Goal: Task Accomplishment & Management: Use online tool/utility

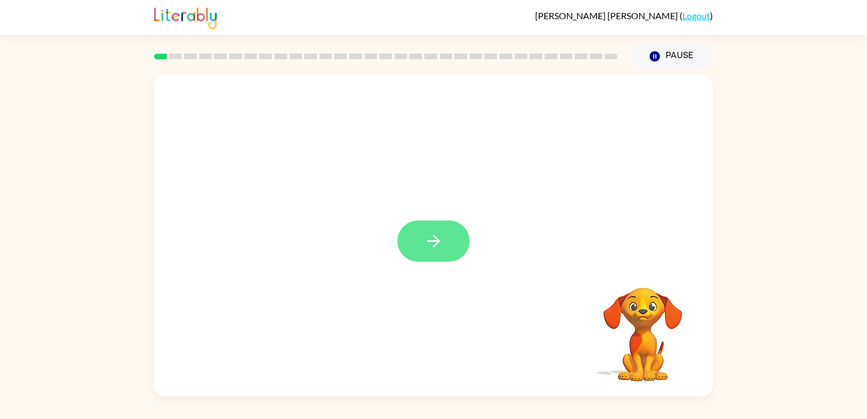
click at [412, 252] on button "button" at bounding box center [433, 241] width 72 height 41
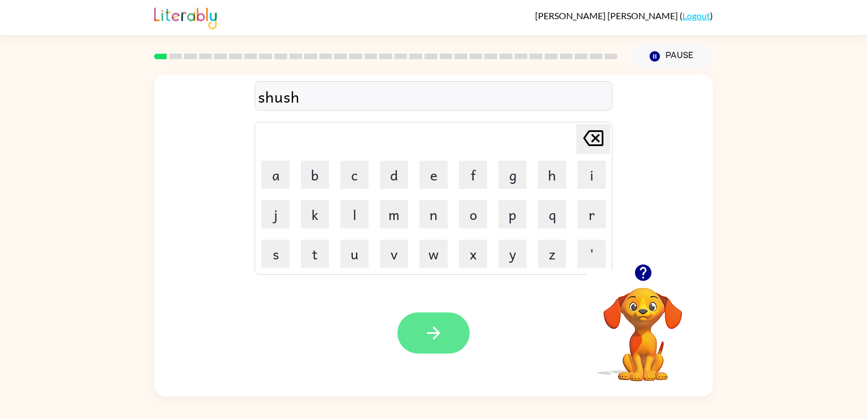
click at [422, 329] on button "button" at bounding box center [433, 333] width 72 height 41
click at [409, 340] on button "button" at bounding box center [433, 333] width 72 height 41
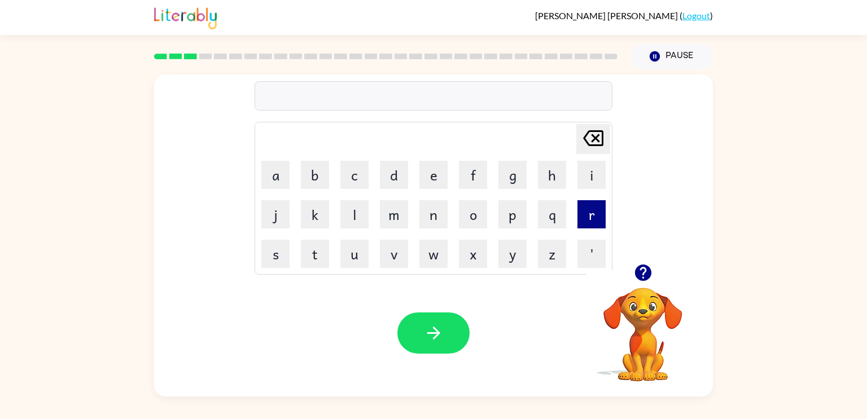
click at [581, 221] on button "r" at bounding box center [591, 214] width 28 height 28
click at [424, 178] on button "e" at bounding box center [433, 175] width 28 height 28
click at [274, 189] on button "a" at bounding box center [275, 175] width 28 height 28
type button "a"
click at [384, 353] on div "Your browser must support playing .mp4 files to use Literably. Please try using…" at bounding box center [433, 333] width 559 height 127
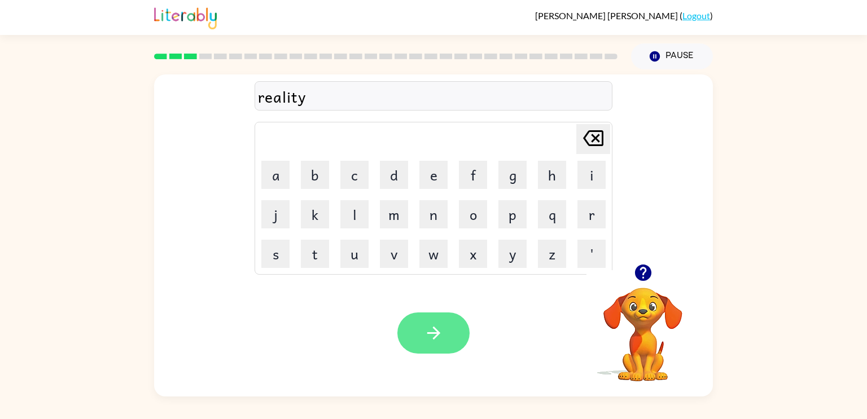
click at [424, 340] on icon "button" at bounding box center [434, 333] width 20 height 20
click at [431, 340] on icon "button" at bounding box center [434, 333] width 20 height 20
click at [403, 327] on button "button" at bounding box center [433, 333] width 72 height 41
click at [446, 351] on button "button" at bounding box center [433, 333] width 72 height 41
click at [418, 343] on button "button" at bounding box center [433, 333] width 72 height 41
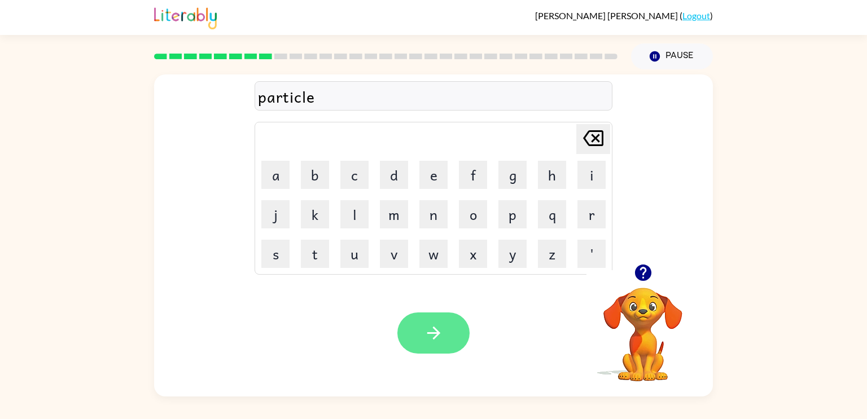
click at [438, 340] on icon "button" at bounding box center [434, 333] width 20 height 20
click at [425, 336] on icon "button" at bounding box center [434, 333] width 20 height 20
click at [437, 346] on button "button" at bounding box center [433, 333] width 72 height 41
click at [407, 344] on button "button" at bounding box center [433, 333] width 72 height 41
click at [428, 332] on icon "button" at bounding box center [434, 333] width 20 height 20
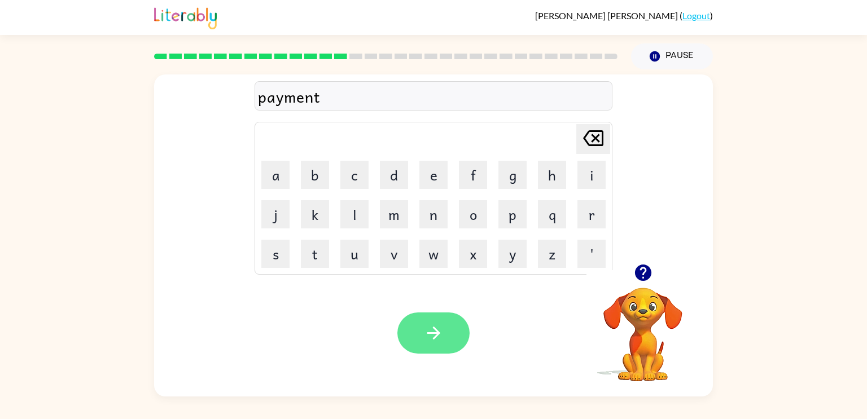
click at [436, 342] on icon "button" at bounding box center [434, 333] width 20 height 20
click at [447, 338] on button "button" at bounding box center [433, 333] width 72 height 41
click at [416, 332] on button "button" at bounding box center [433, 333] width 72 height 41
click at [423, 336] on button "button" at bounding box center [433, 333] width 72 height 41
click at [455, 332] on button "button" at bounding box center [433, 333] width 72 height 41
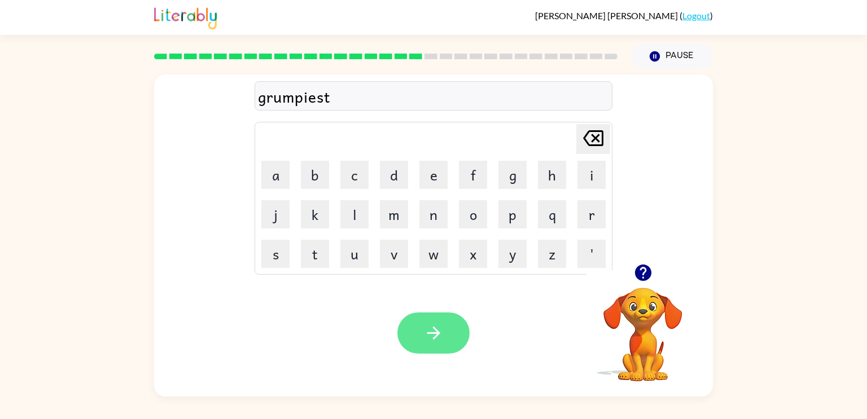
click at [411, 337] on button "button" at bounding box center [433, 333] width 72 height 41
click at [422, 339] on button "button" at bounding box center [433, 333] width 72 height 41
click at [438, 354] on div "Your browser must support playing .mp4 files to use Literably. Please try using…" at bounding box center [433, 333] width 559 height 127
click at [440, 353] on button "button" at bounding box center [433, 333] width 72 height 41
click at [429, 331] on icon "button" at bounding box center [434, 333] width 20 height 20
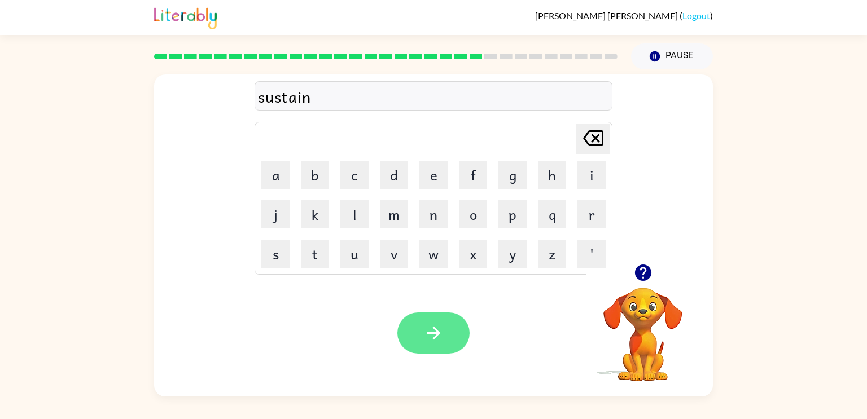
click at [436, 342] on icon "button" at bounding box center [434, 333] width 20 height 20
click at [429, 330] on icon "button" at bounding box center [434, 333] width 20 height 20
click at [447, 343] on button "button" at bounding box center [433, 333] width 72 height 41
click at [430, 331] on icon "button" at bounding box center [434, 333] width 20 height 20
click at [442, 321] on button "button" at bounding box center [433, 333] width 72 height 41
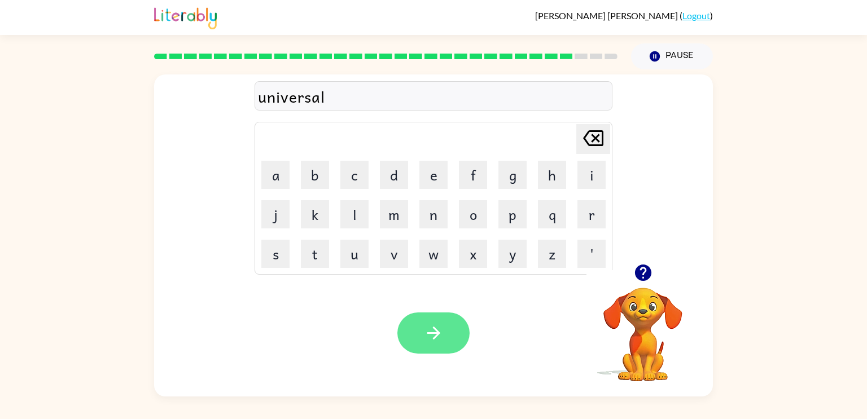
click at [432, 347] on button "button" at bounding box center [433, 333] width 72 height 41
click at [430, 323] on button "button" at bounding box center [433, 333] width 72 height 41
click at [296, 98] on div "encoiunter" at bounding box center [433, 97] width 351 height 24
click at [298, 102] on div "encoiunter" at bounding box center [433, 97] width 351 height 24
click at [346, 103] on div "encoiunter" at bounding box center [433, 97] width 351 height 24
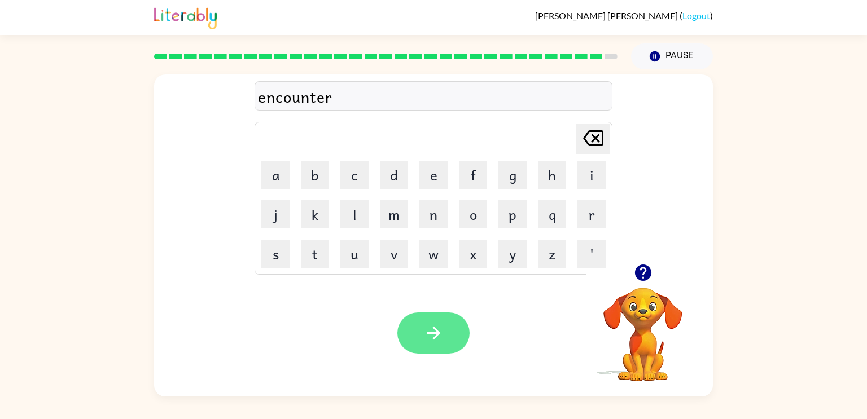
click at [424, 328] on icon "button" at bounding box center [434, 333] width 20 height 20
